Goal: Understand process/instructions

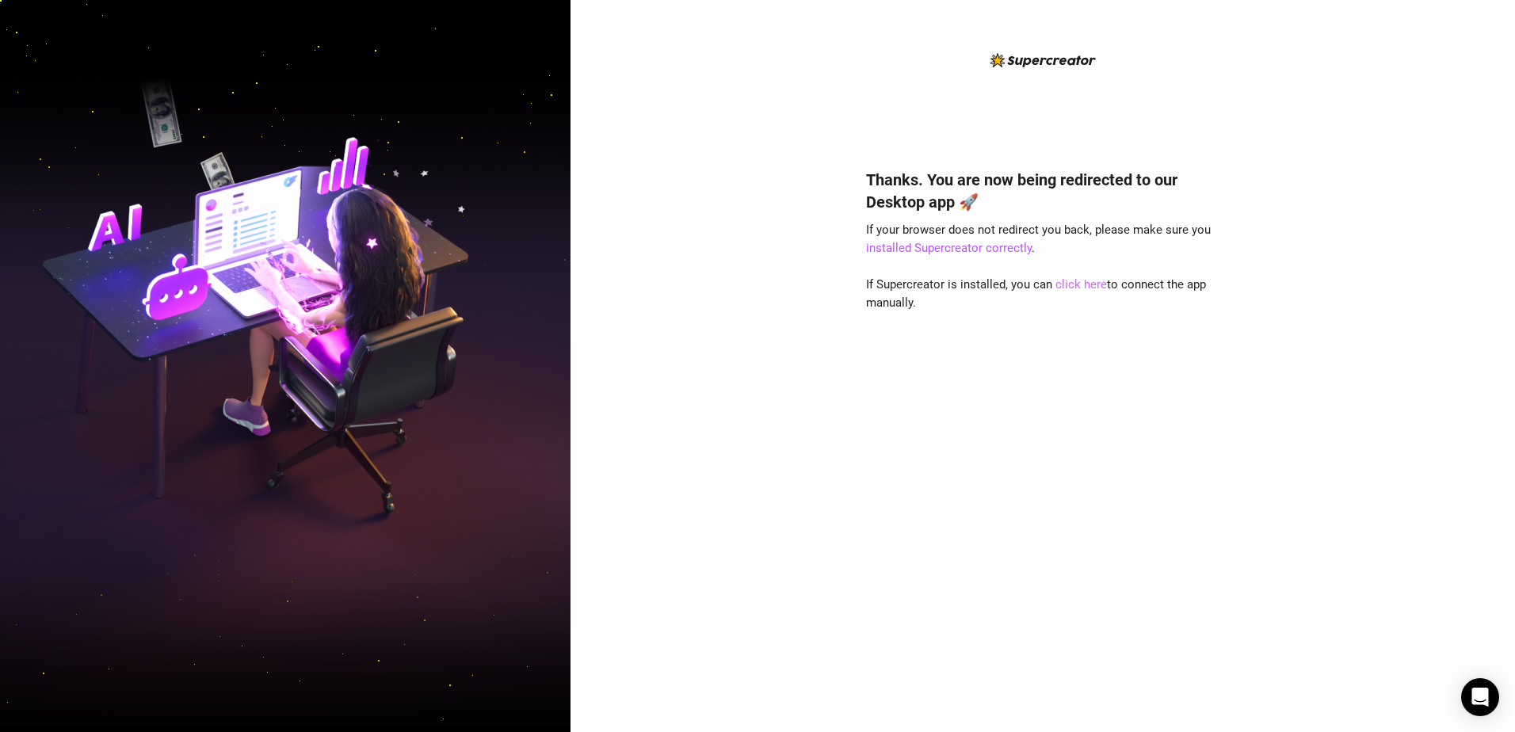
click at [1085, 287] on link "click here" at bounding box center [1080, 284] width 51 height 14
click at [1069, 286] on link "click here" at bounding box center [1080, 284] width 51 height 14
